Goal: Task Accomplishment & Management: Use online tool/utility

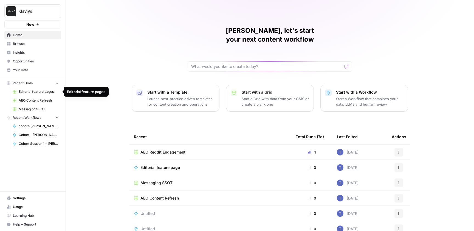
click at [41, 90] on span "Editorial feature pages" at bounding box center [39, 91] width 40 height 5
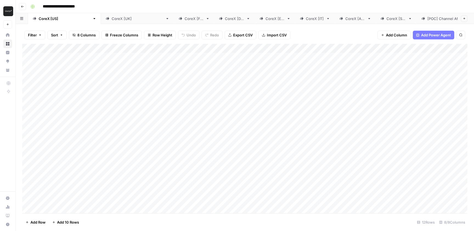
click at [269, 50] on div "Add Column" at bounding box center [244, 129] width 445 height 170
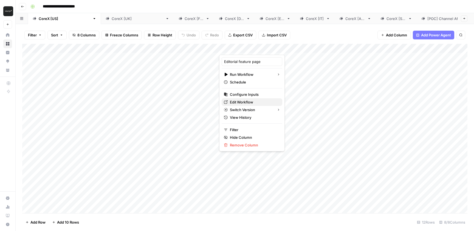
click at [247, 103] on span "Edit Workflow" at bounding box center [254, 102] width 48 height 5
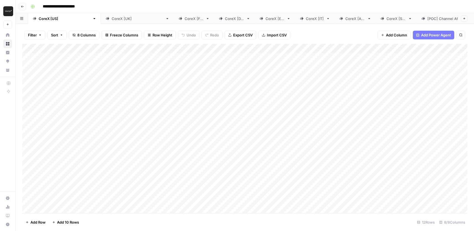
click at [10, 33] on link "Home" at bounding box center [7, 35] width 9 height 9
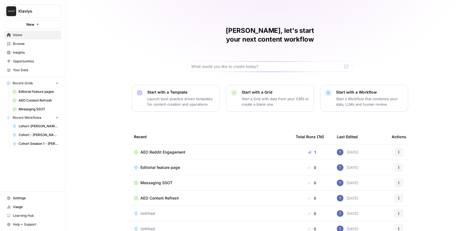
click at [24, 46] on link "Browse" at bounding box center [32, 43] width 57 height 9
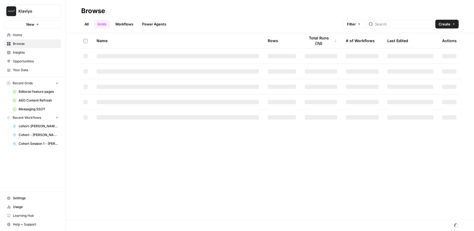
click at [124, 22] on link "Workflows" at bounding box center [124, 24] width 25 height 9
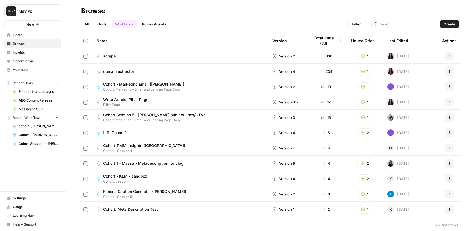
click at [105, 23] on link "Grids" at bounding box center [102, 24] width 16 height 9
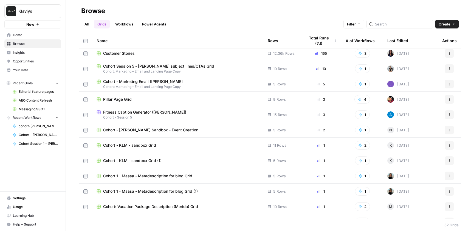
scroll to position [21, 0]
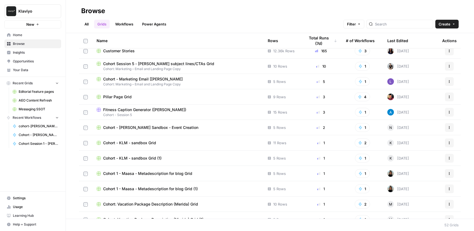
click at [125, 98] on span "Pillar Page Grid" at bounding box center [117, 96] width 29 height 5
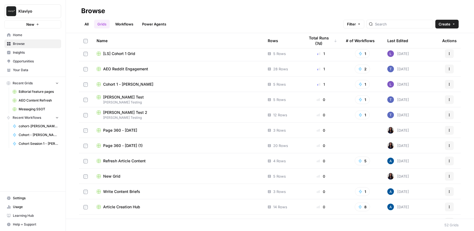
scroll to position [0, 0]
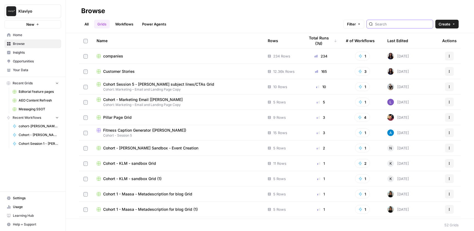
click at [404, 25] on input "search" at bounding box center [403, 23] width 56 height 5
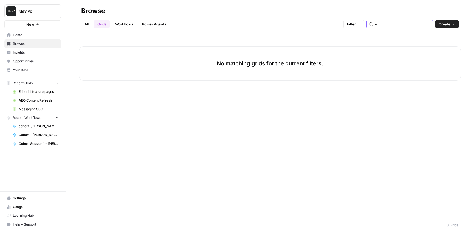
type input "e"
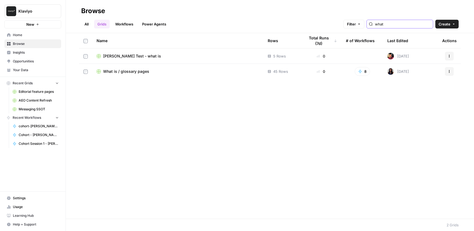
type input "what"
click at [135, 76] on td "What is / glossary pages" at bounding box center [177, 71] width 171 height 15
click at [135, 71] on span "What is / glossary pages" at bounding box center [126, 71] width 46 height 5
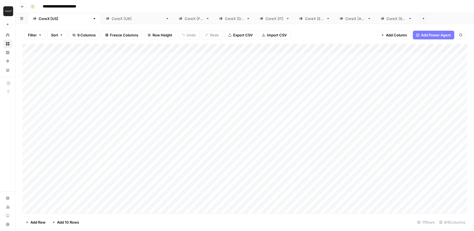
click at [323, 48] on div "Add Column" at bounding box center [244, 129] width 445 height 170
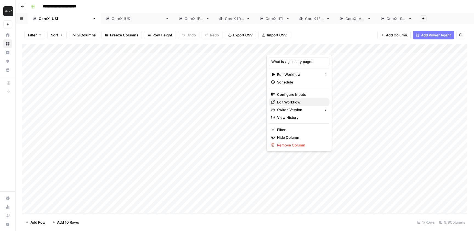
click at [291, 102] on span "Edit Workflow" at bounding box center [301, 102] width 48 height 5
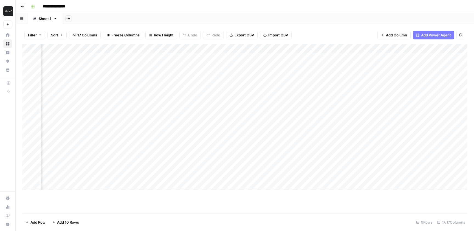
scroll to position [0, 385]
click at [330, 47] on div "Add Column" at bounding box center [244, 117] width 445 height 146
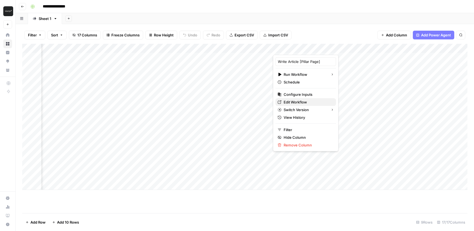
click at [299, 102] on span "Edit Workflow" at bounding box center [308, 102] width 48 height 5
